Goal: Information Seeking & Learning: Find specific fact

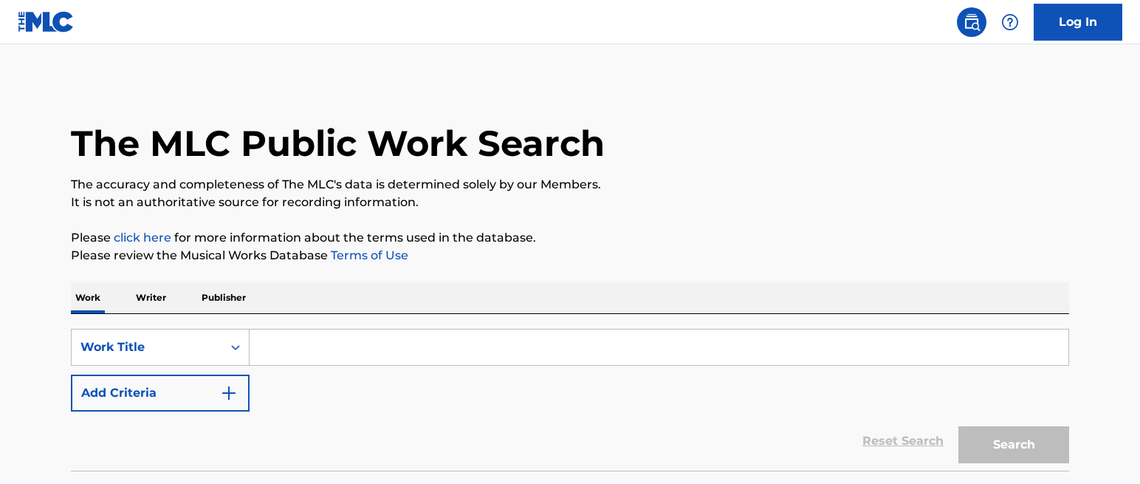
scroll to position [10, 0]
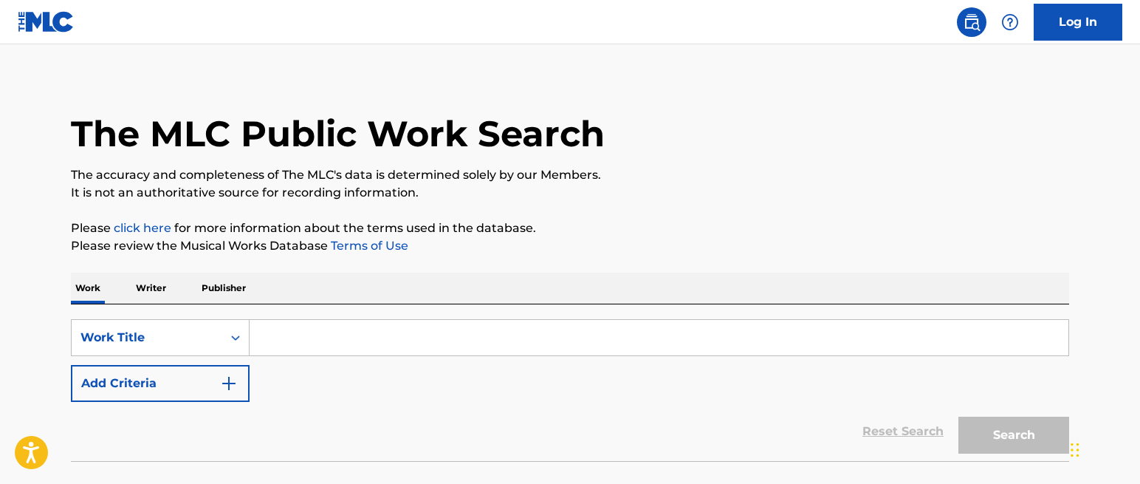
click at [337, 332] on input "Search Form" at bounding box center [659, 337] width 819 height 35
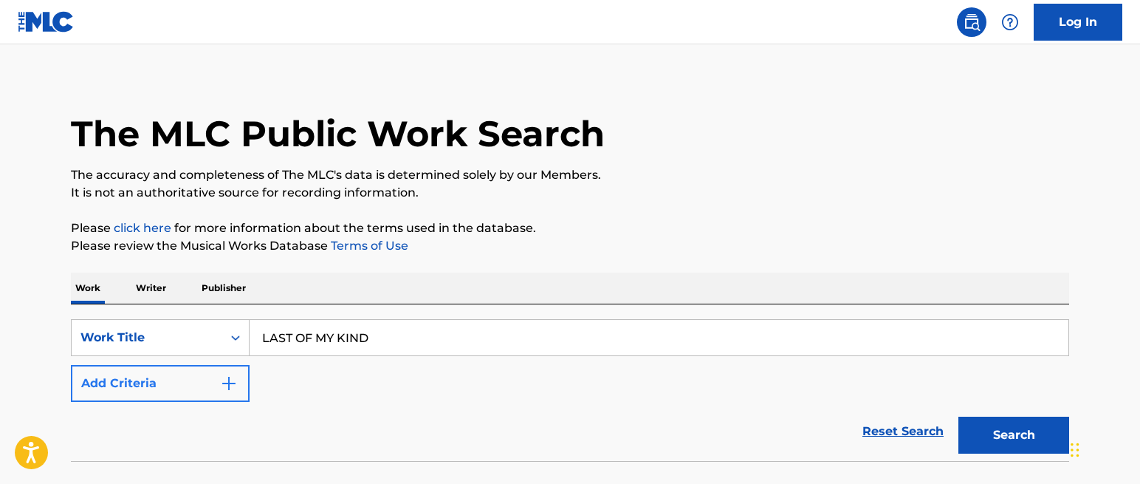
type input "LAST OF MY KIND"
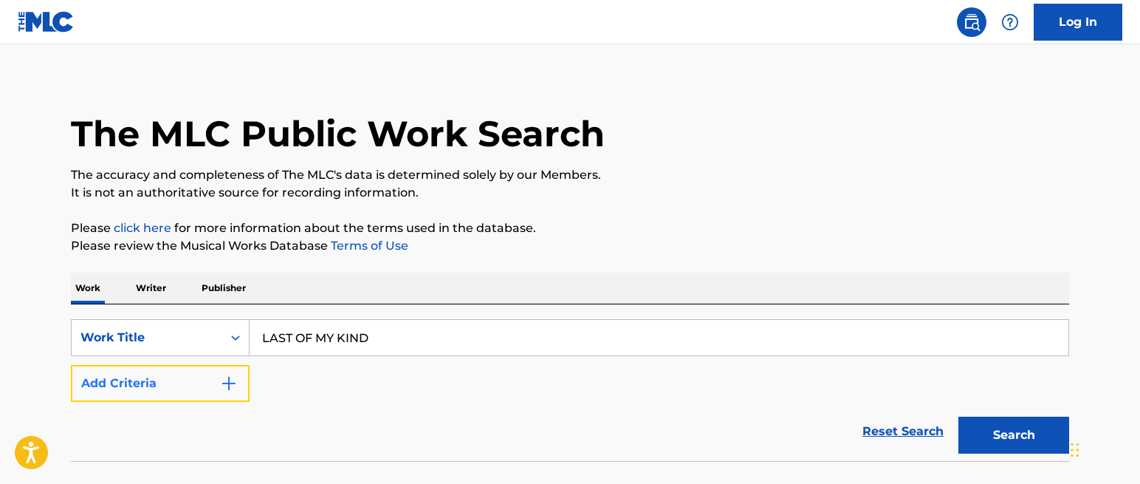
click at [213, 387] on button "Add Criteria" at bounding box center [160, 383] width 179 height 37
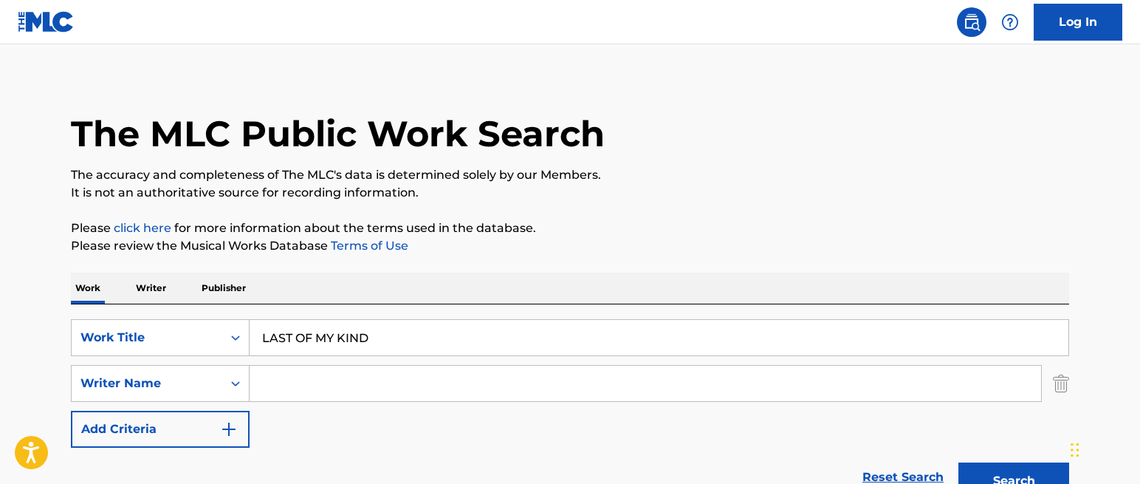
click at [301, 374] on input "Search Form" at bounding box center [646, 383] width 792 height 35
type input "CHIBUEZE"
click at [959, 462] on button "Search" at bounding box center [1014, 480] width 111 height 37
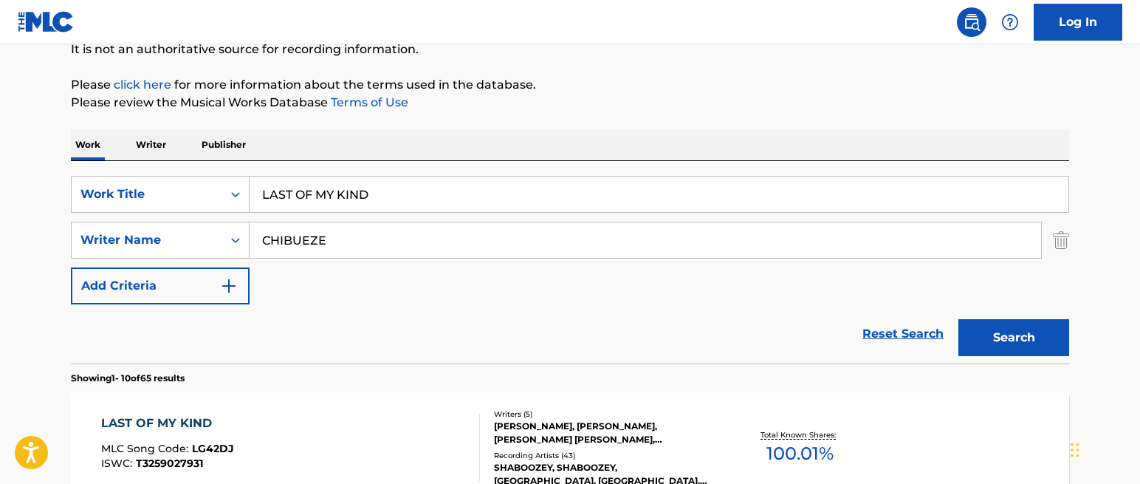
scroll to position [380, 0]
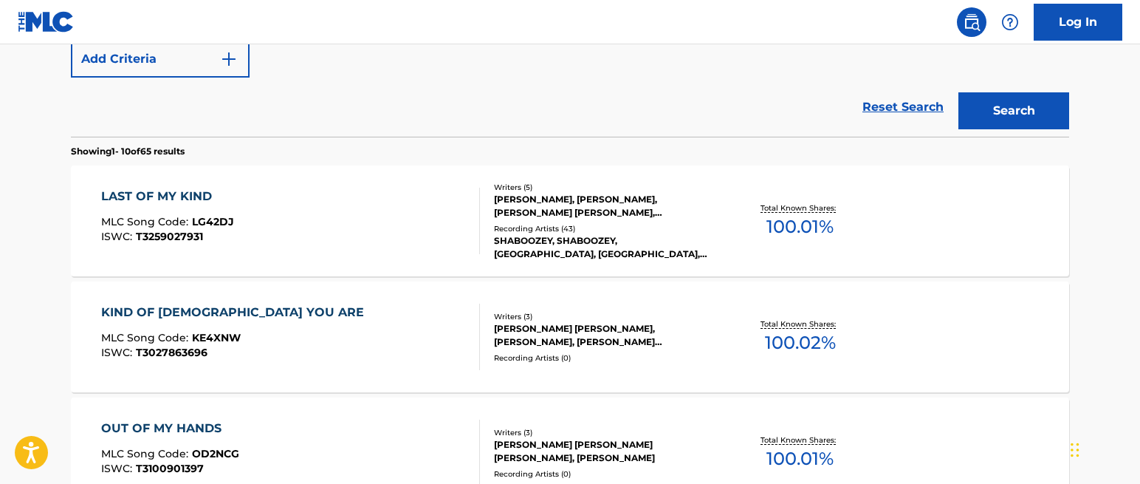
click at [442, 230] on div "LAST OF MY KIND MLC Song Code : LG42DJ ISWC : T3259027931" at bounding box center [291, 221] width 380 height 66
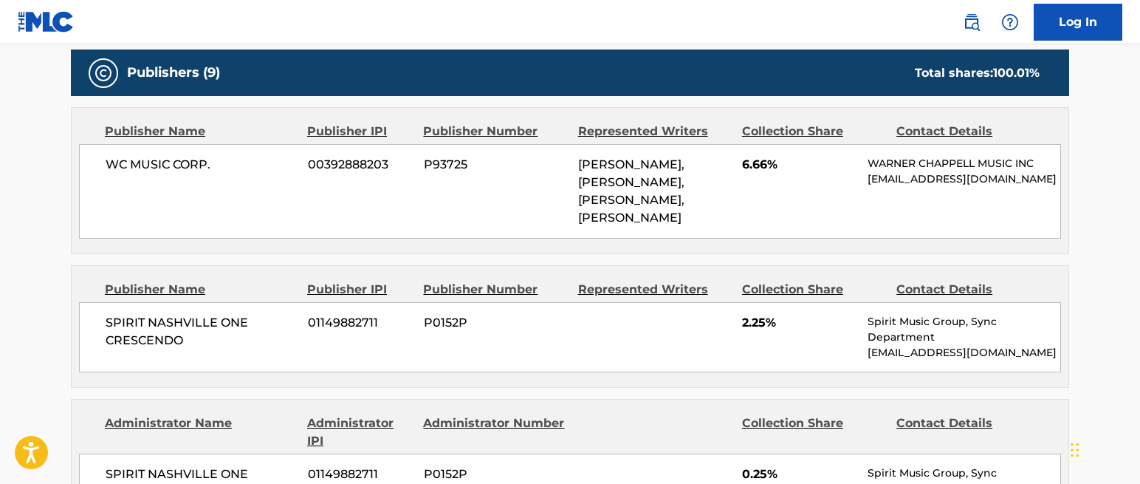
scroll to position [809, 0]
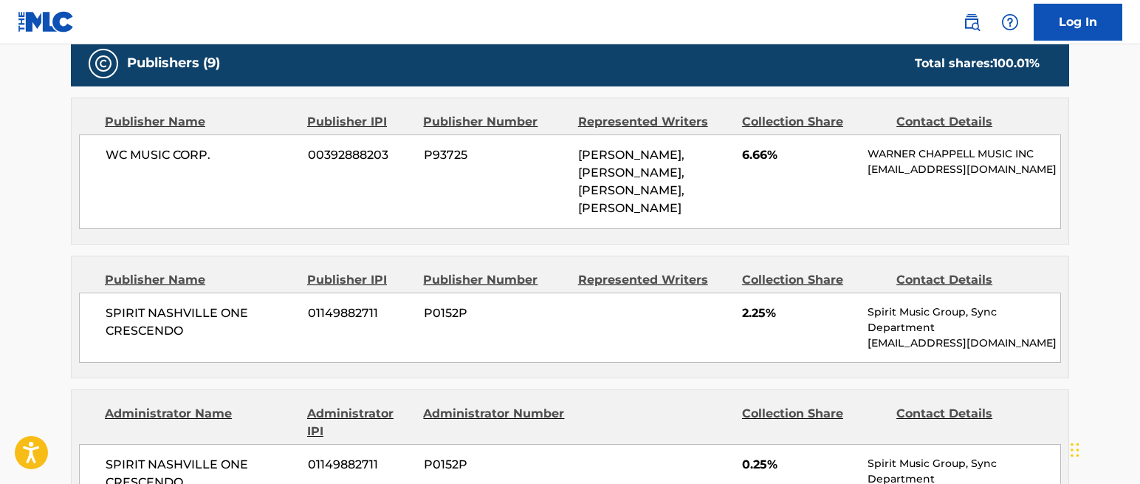
click at [200, 205] on div "WC MUSIC CORP. 00392888203 P93725 [PERSON_NAME], [PERSON_NAME], [PERSON_NAME], …" at bounding box center [570, 181] width 982 height 95
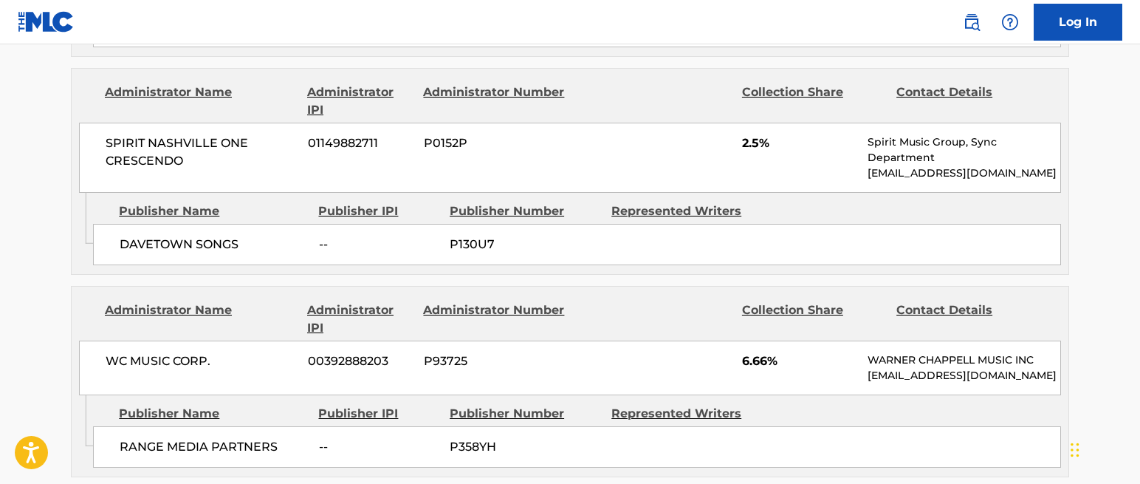
scroll to position [2174, 0]
